Goal: Contribute content

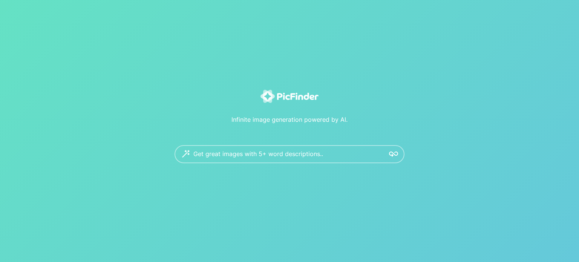
click at [284, 156] on textarea at bounding box center [285, 154] width 185 height 18
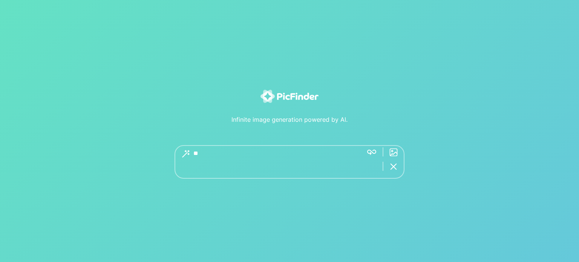
type textarea "*"
type textarea "**********"
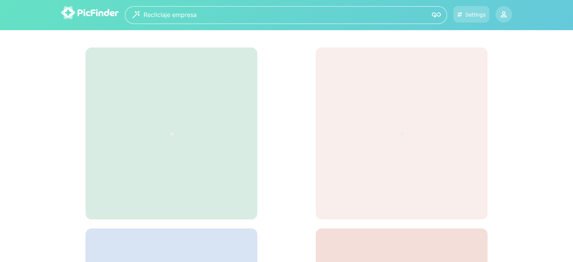
scroll to position [50, 0]
